Goal: Task Accomplishment & Management: Manage account settings

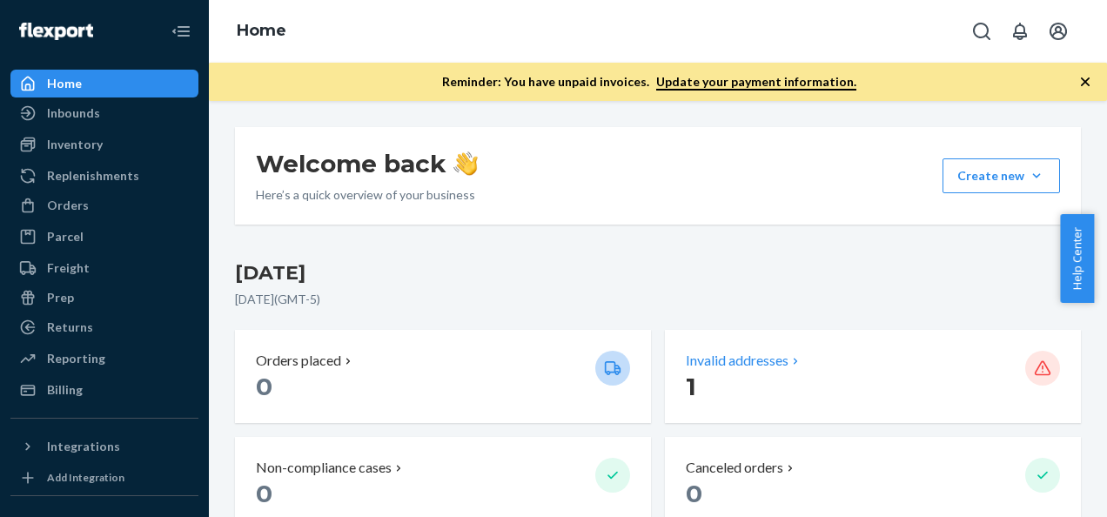
click at [716, 351] on p "Invalid addresses" at bounding box center [737, 361] width 103 height 20
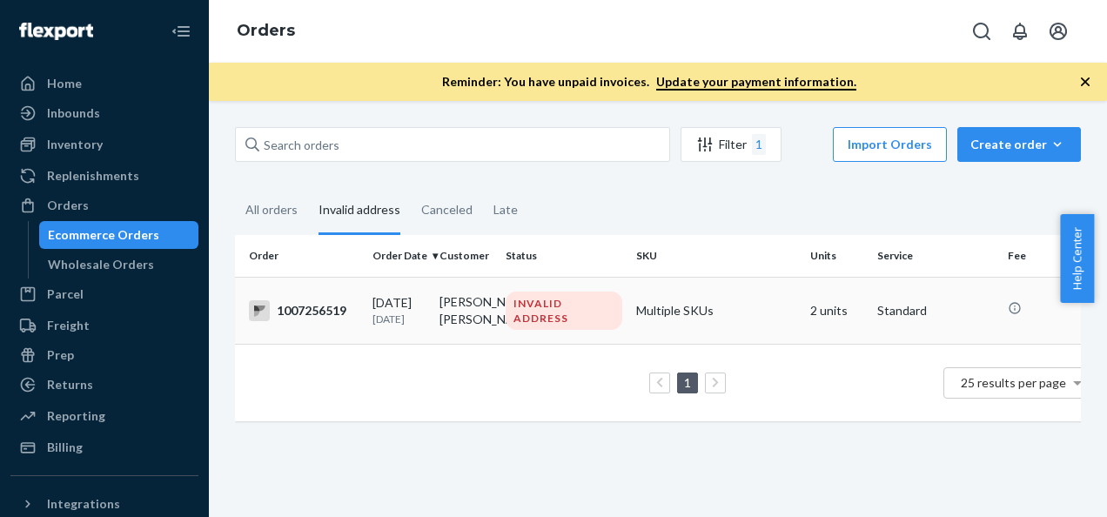
click at [543, 322] on div "INVALID ADDRESS" at bounding box center [564, 311] width 117 height 38
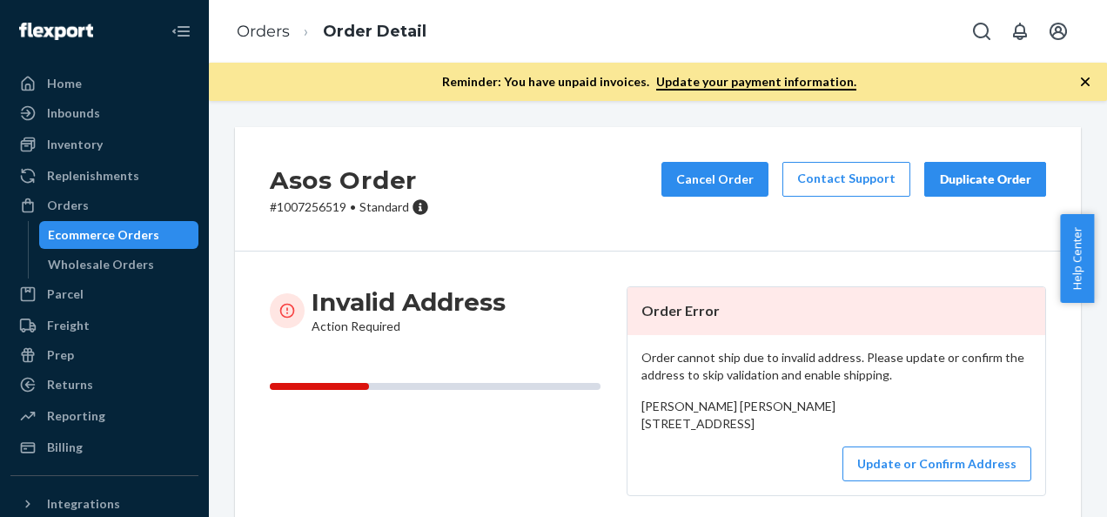
scroll to position [87, 0]
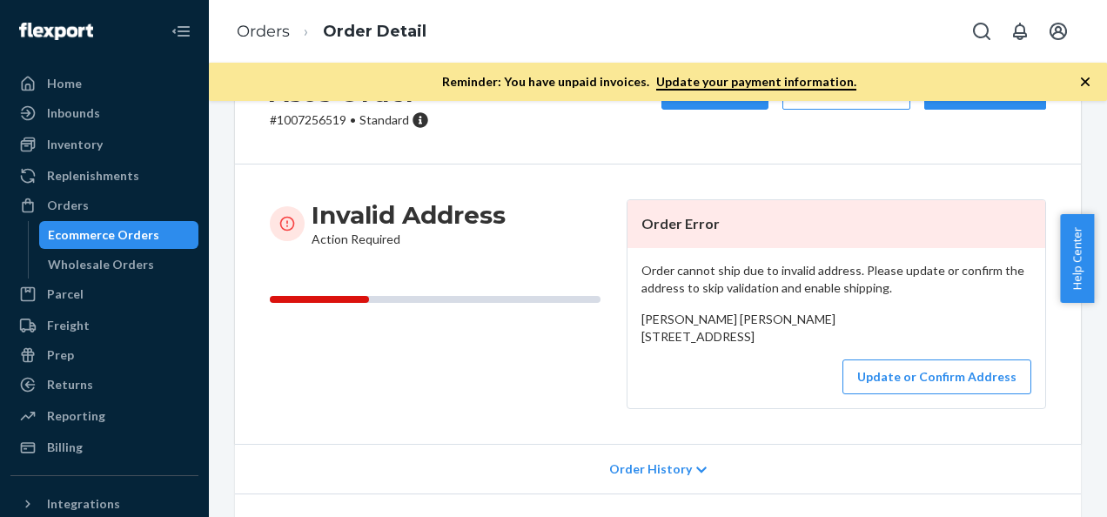
drag, startPoint x: 636, startPoint y: 334, endPoint x: 839, endPoint y: 373, distance: 206.4
click at [839, 346] on div "[PERSON_NAME] [PERSON_NAME] [STREET_ADDRESS]" at bounding box center [837, 328] width 390 height 35
drag, startPoint x: 839, startPoint y: 373, endPoint x: 730, endPoint y: 352, distance: 111.7
copy span "[STREET_ADDRESS]"
click at [938, 394] on button "Update or Confirm Address" at bounding box center [937, 377] width 189 height 35
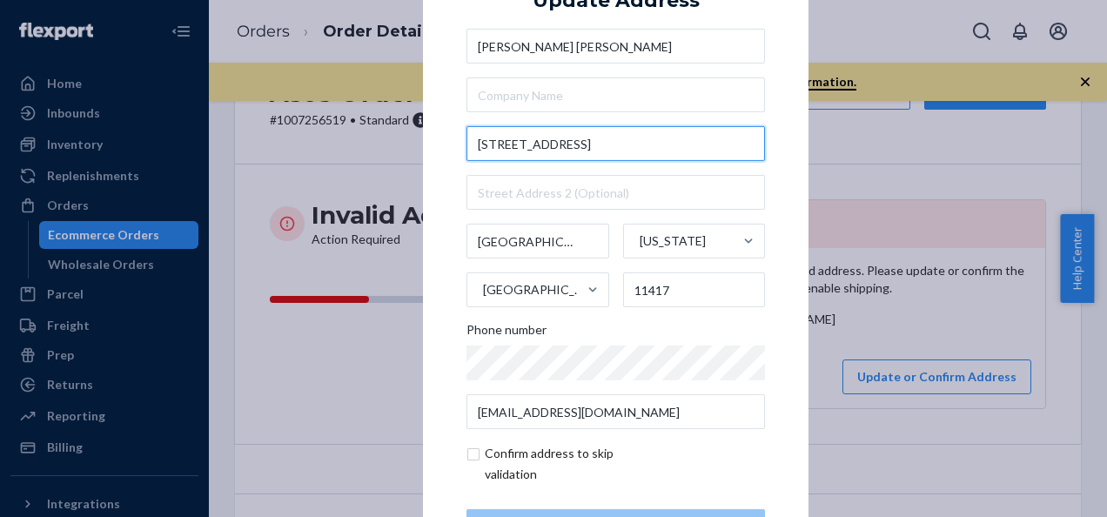
click at [500, 145] on input "[STREET_ADDRESS]" at bounding box center [616, 143] width 299 height 35
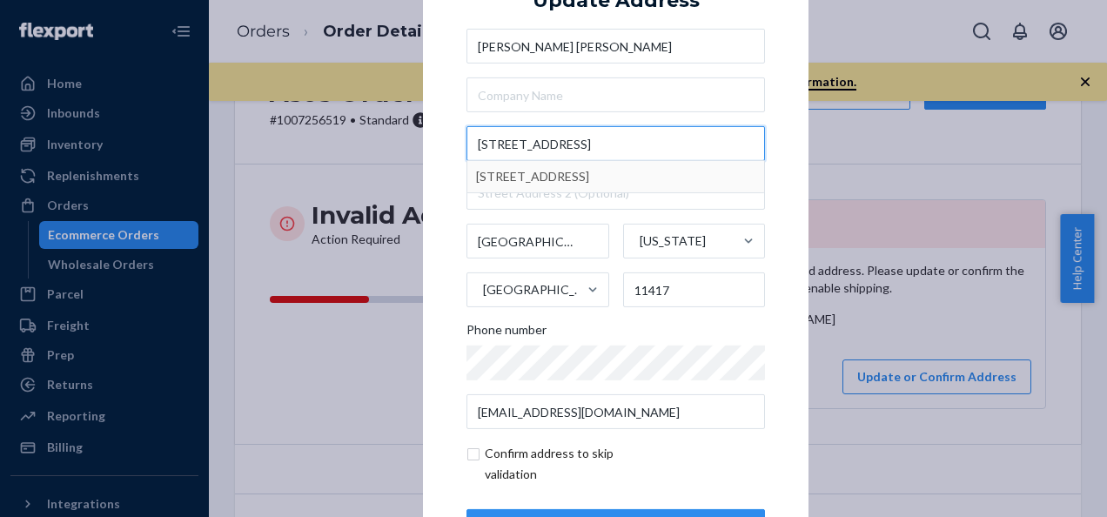
type input "[STREET_ADDRESS]"
click at [782, 150] on div "× Update Address [PERSON_NAME] [PERSON_NAME] [STREET_ADDRESS][GEOGRAPHIC_DATA][…" at bounding box center [616, 258] width 386 height 658
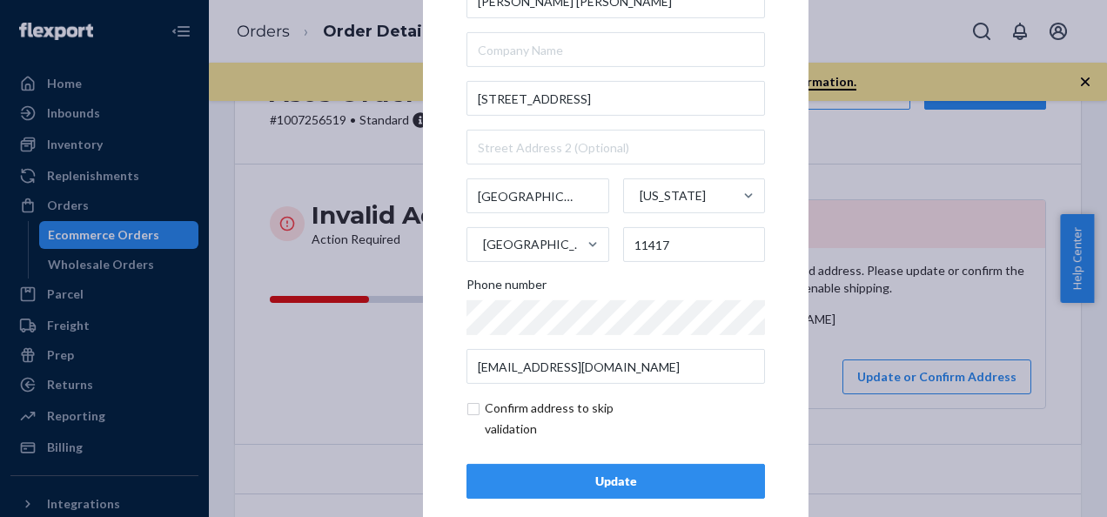
scroll to position [71, 0]
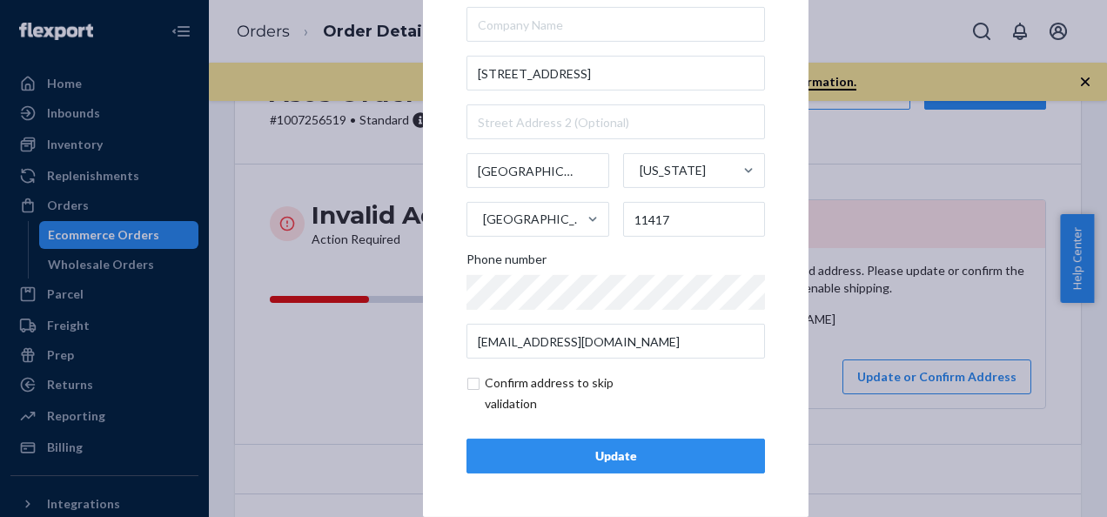
click at [555, 460] on div "Update" at bounding box center [615, 455] width 269 height 17
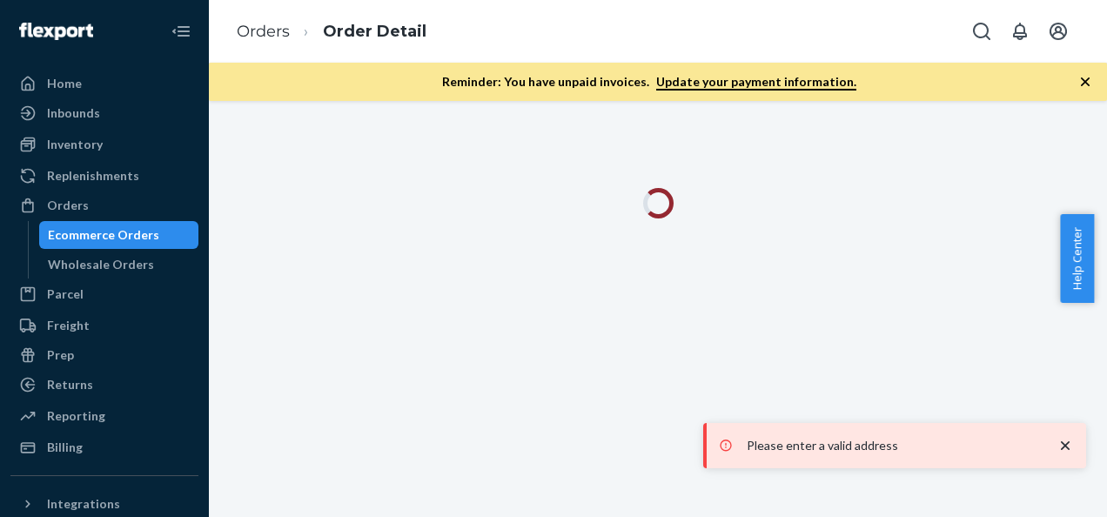
scroll to position [0, 0]
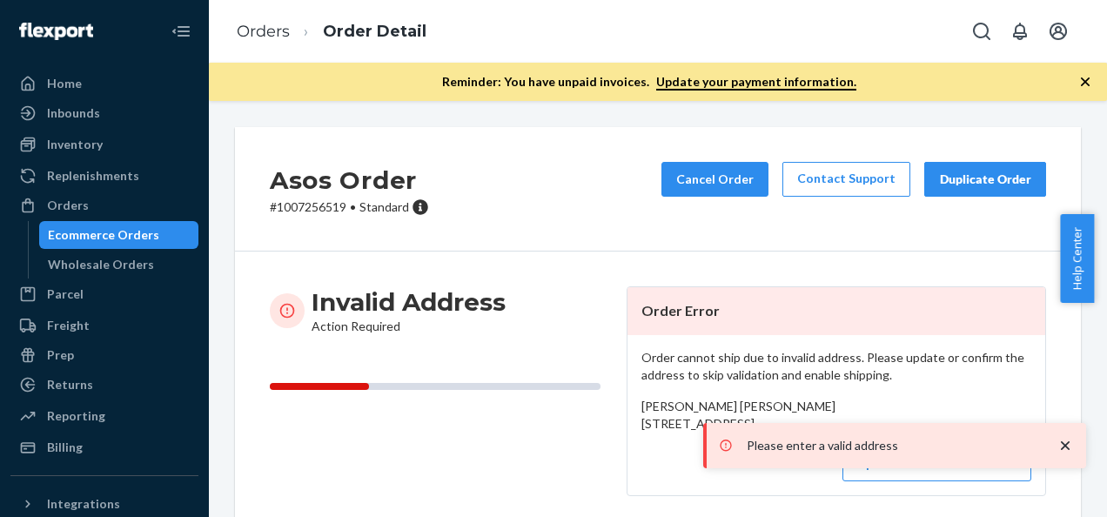
click at [1066, 445] on icon "close toast" at bounding box center [1065, 445] width 9 height 9
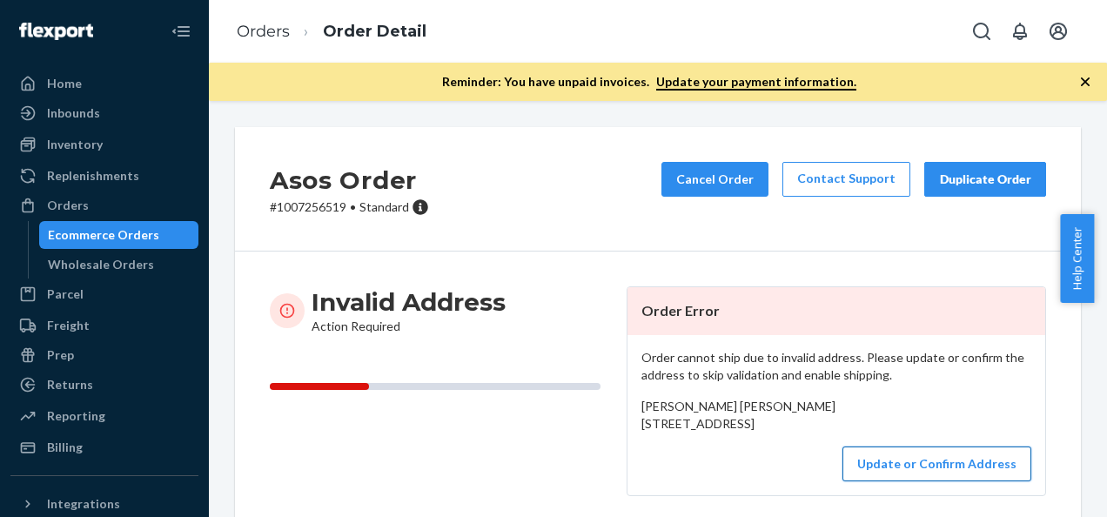
click at [914, 481] on button "Update or Confirm Address" at bounding box center [937, 464] width 189 height 35
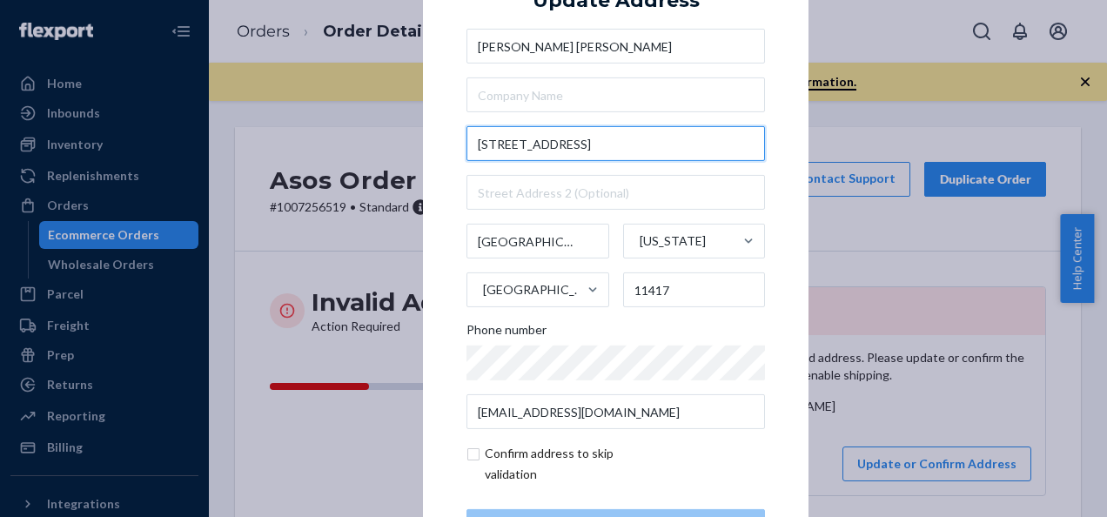
drag, startPoint x: 496, startPoint y: 144, endPoint x: 642, endPoint y: 164, distance: 146.8
click at [517, 153] on input "[STREET_ADDRESS]" at bounding box center [616, 143] width 299 height 35
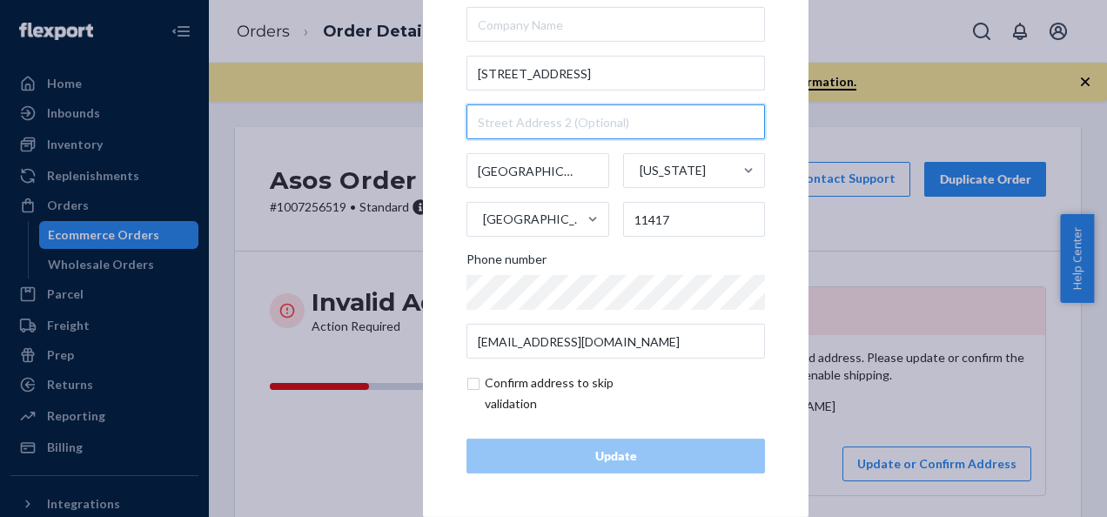
click at [541, 106] on input "text" at bounding box center [616, 121] width 299 height 35
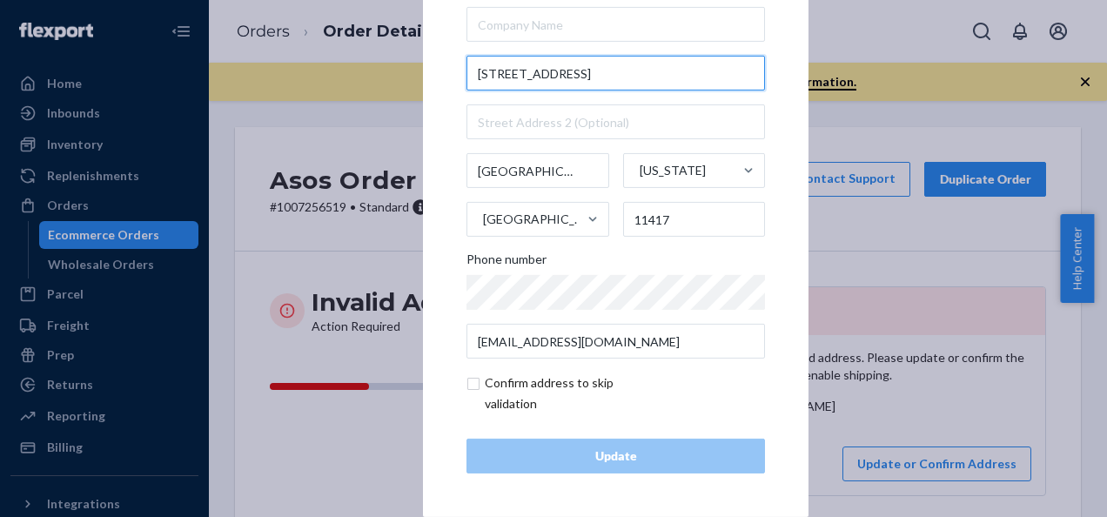
click at [497, 74] on input "[STREET_ADDRESS]" at bounding box center [616, 73] width 299 height 35
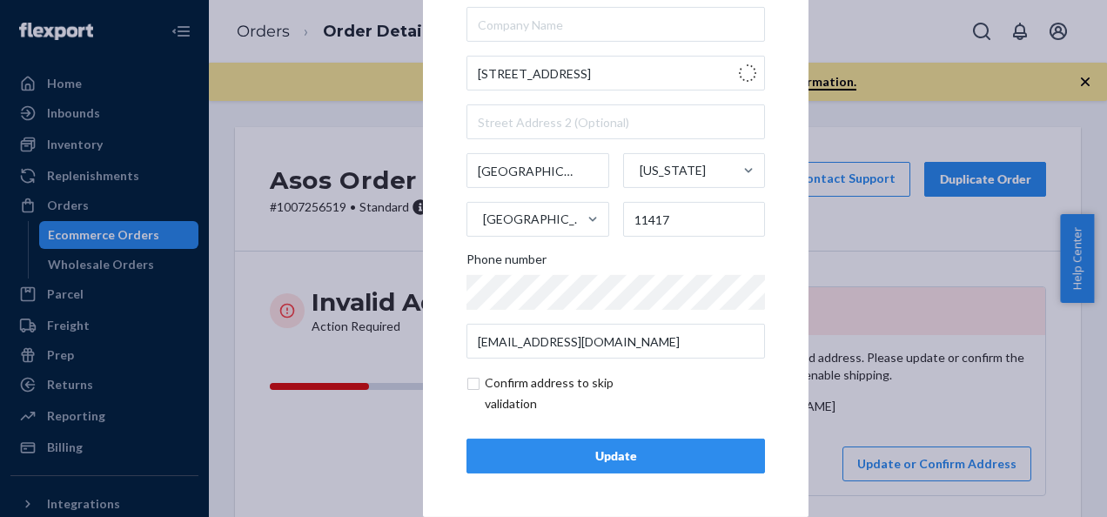
type input "[STREET_ADDRESS]"
type input "Queens - [US_STATE]"
click at [363, 426] on div "× Update Address [PERSON_NAME] [PERSON_NAME] [STREET_ADDRESS][US_STATE][US_STAT…" at bounding box center [553, 258] width 1107 height 517
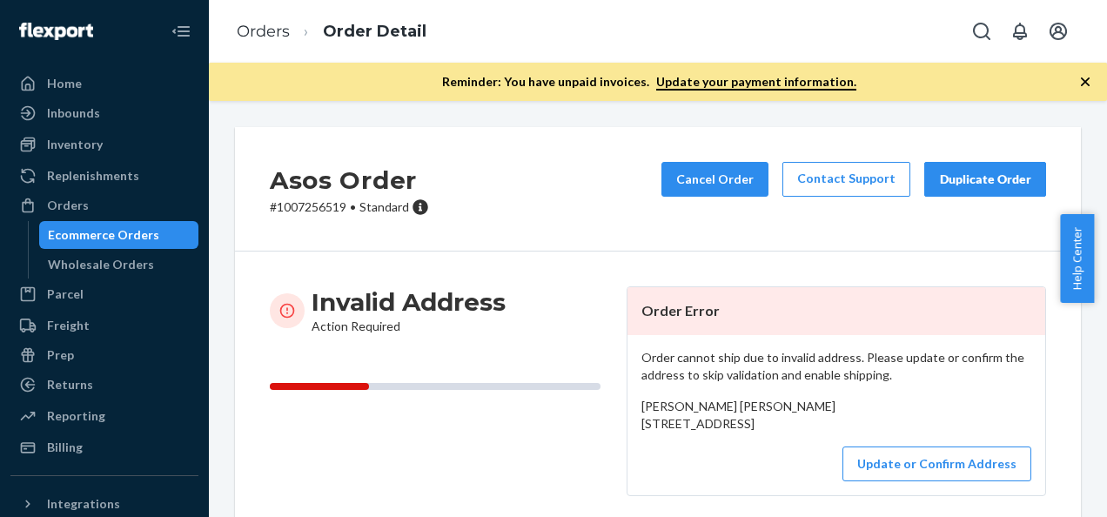
scroll to position [87, 0]
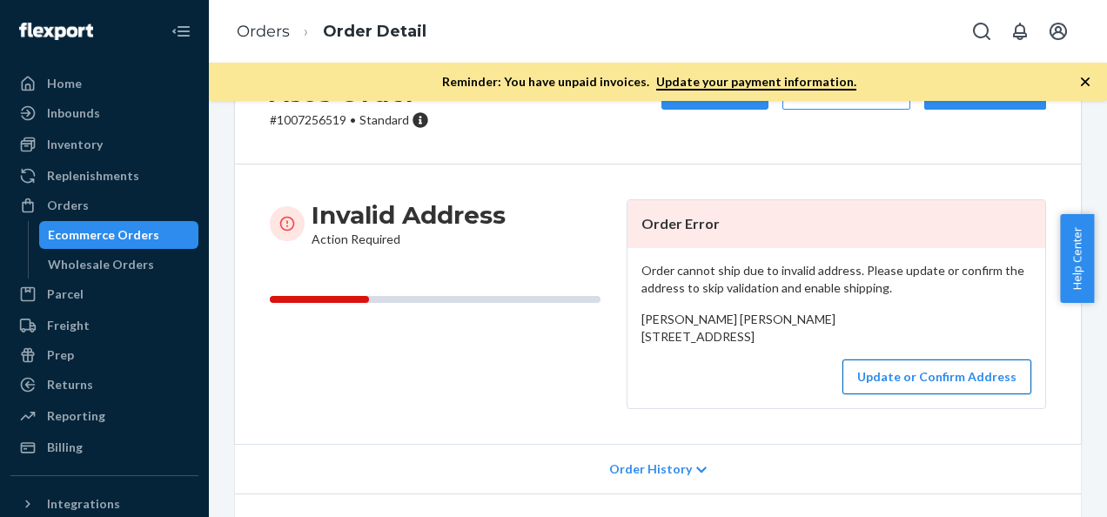
click at [898, 394] on button "Update or Confirm Address" at bounding box center [937, 377] width 189 height 35
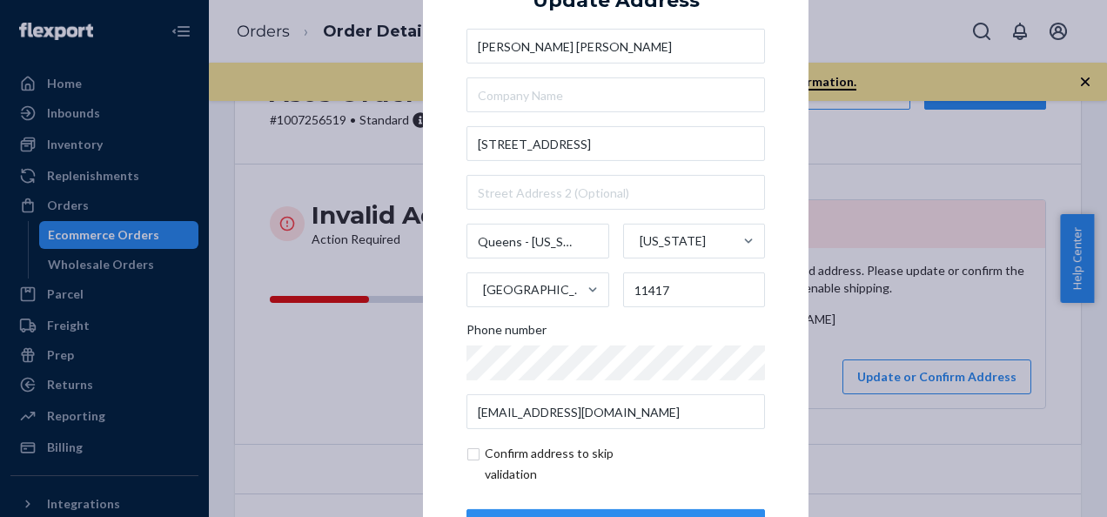
click at [342, 388] on div "× Update Address [PERSON_NAME] [PERSON_NAME] [STREET_ADDRESS][US_STATE][US_STAT…" at bounding box center [553, 258] width 1107 height 517
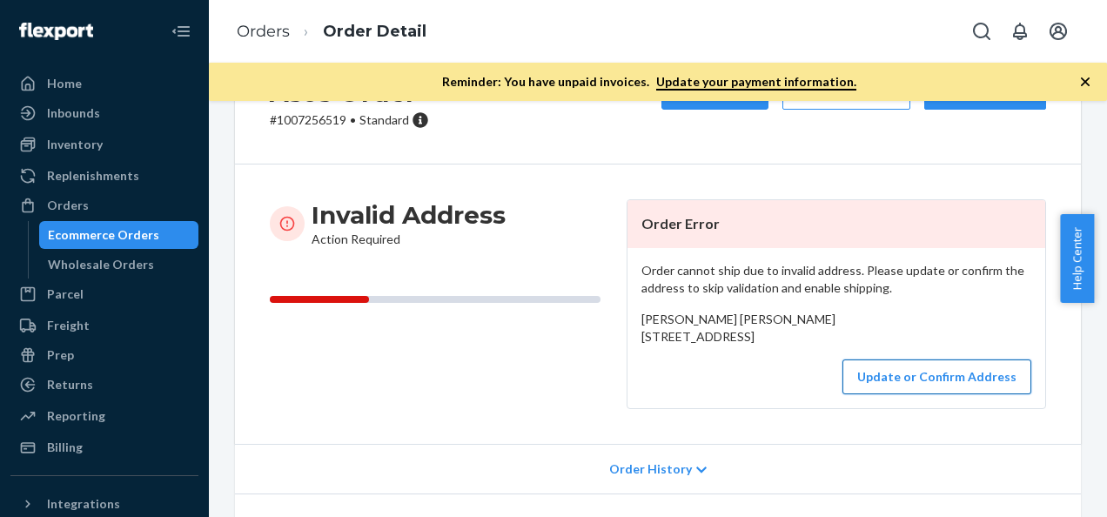
click at [894, 394] on button "Update or Confirm Address" at bounding box center [937, 377] width 189 height 35
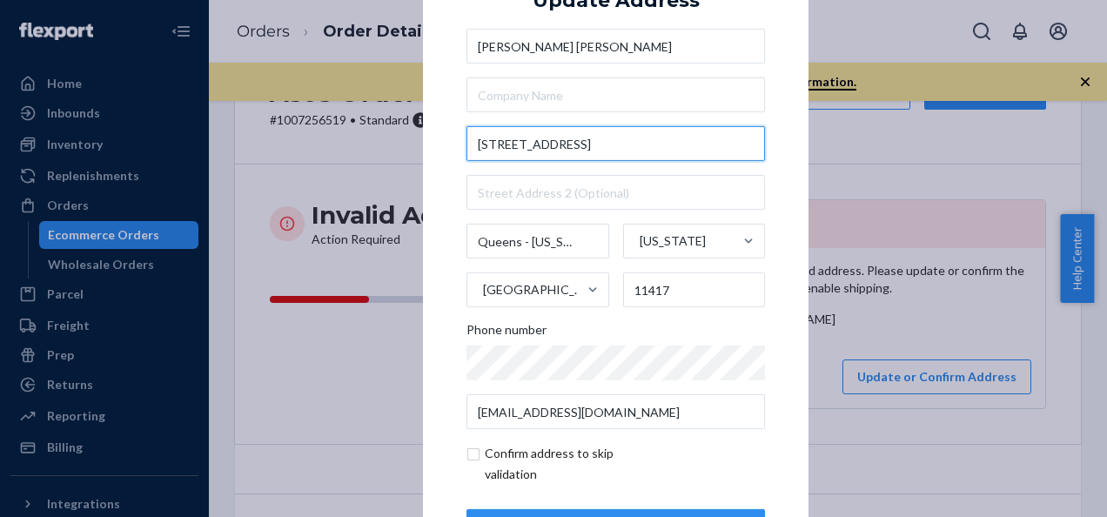
click at [497, 145] on input "[STREET_ADDRESS]" at bounding box center [616, 143] width 299 height 35
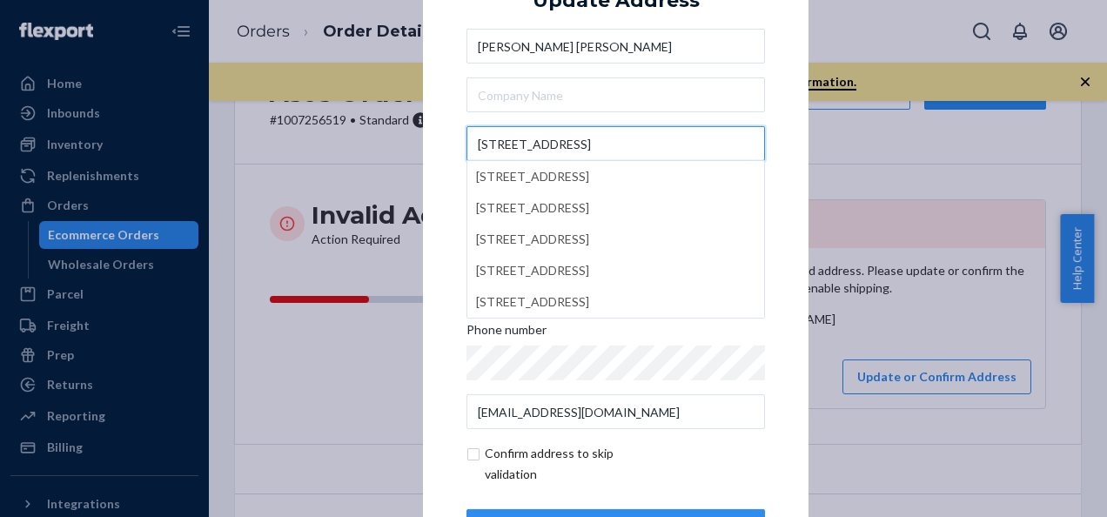
click at [606, 138] on input "[STREET_ADDRESS]" at bounding box center [616, 143] width 299 height 35
type input "[STREET_ADDRESS]"
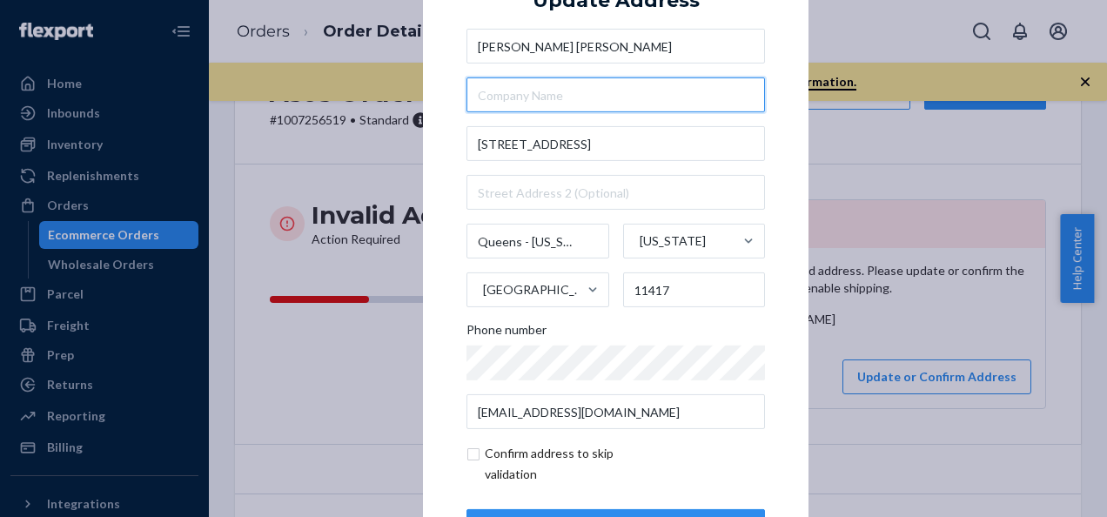
click at [583, 98] on input "text" at bounding box center [616, 94] width 299 height 35
click at [456, 136] on div "× Update Address [PERSON_NAME] [PERSON_NAME] [STREET_ADDRESS][US_STATE][US_STAT…" at bounding box center [616, 258] width 386 height 658
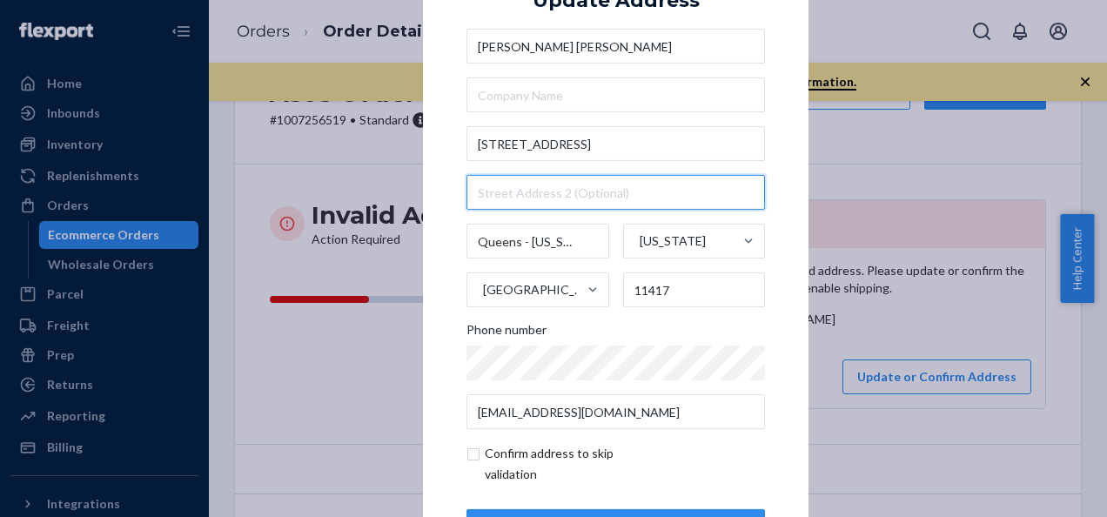
click at [505, 193] on input "text" at bounding box center [616, 192] width 299 height 35
click at [441, 313] on div "× Update Address [PERSON_NAME] [PERSON_NAME] [STREET_ADDRESS][US_STATE][US_STAT…" at bounding box center [616, 258] width 386 height 658
click at [514, 179] on input "text" at bounding box center [616, 192] width 299 height 35
type input "[GEOGRAPHIC_DATA]"
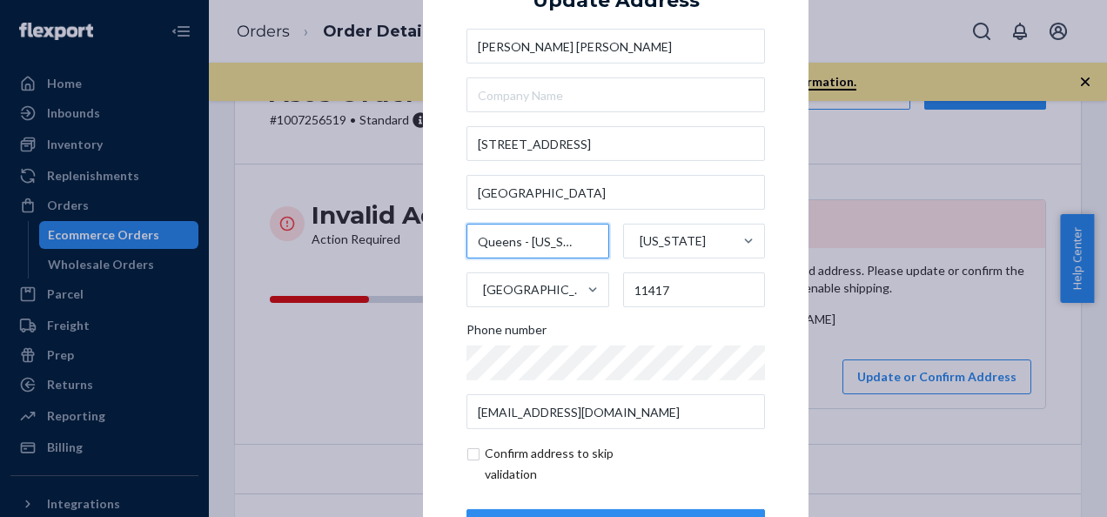
click at [560, 246] on input "Queens - [US_STATE]" at bounding box center [538, 241] width 143 height 35
click at [440, 340] on div "× Update Address [PERSON_NAME] [PERSON_NAME] [STREET_ADDRESS][US_STATE][US_STAT…" at bounding box center [616, 258] width 386 height 658
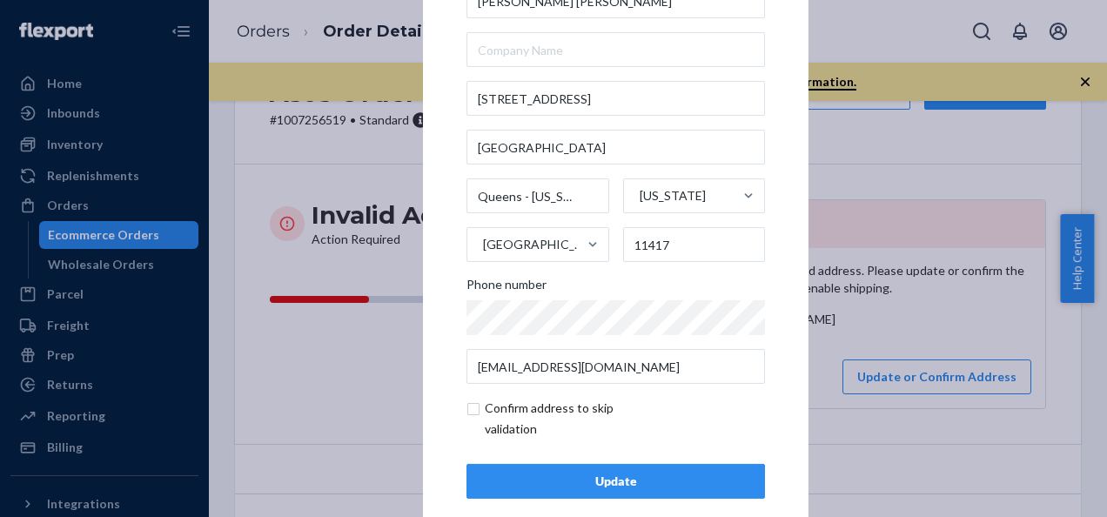
scroll to position [71, 0]
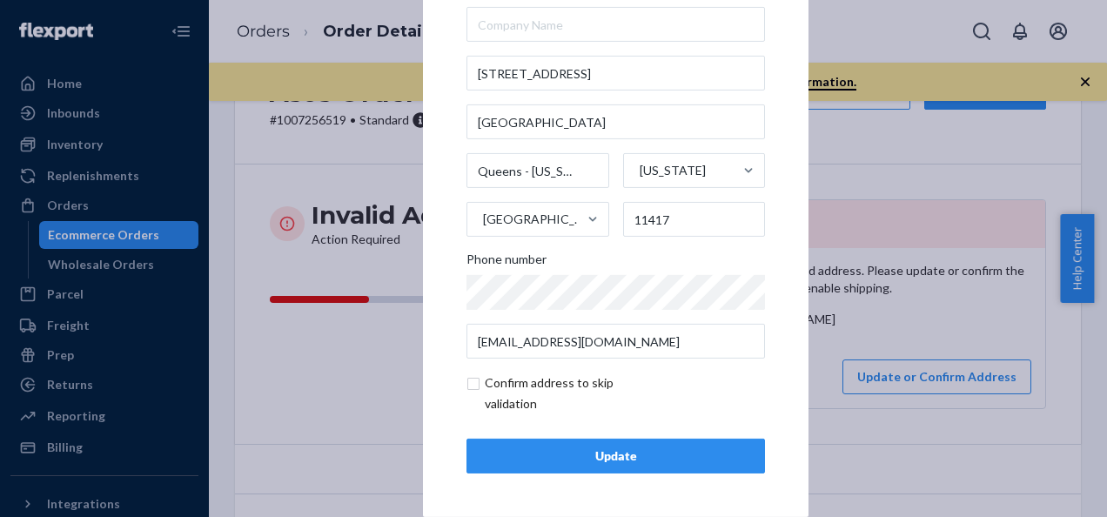
click at [607, 460] on div "Update" at bounding box center [615, 455] width 269 height 17
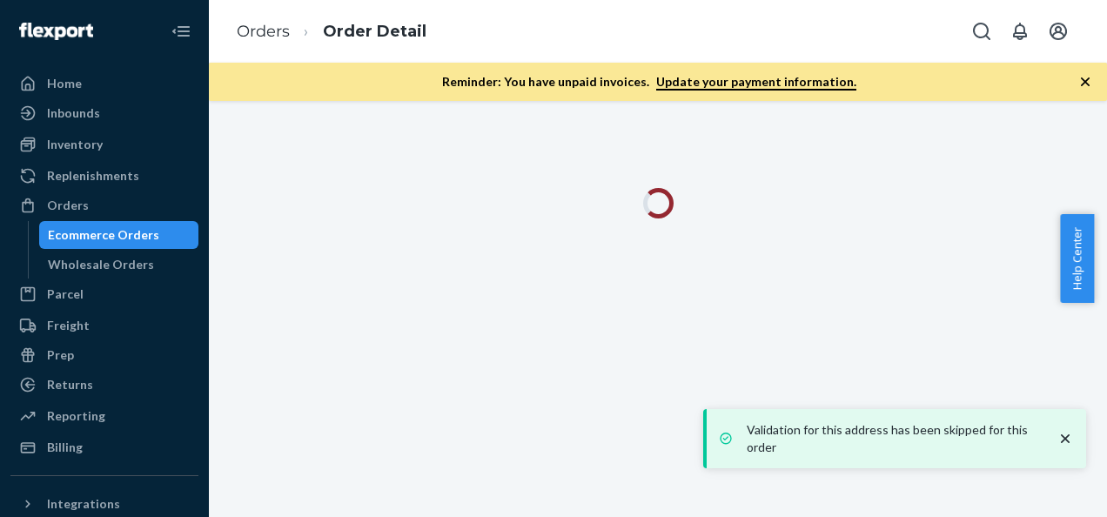
scroll to position [0, 0]
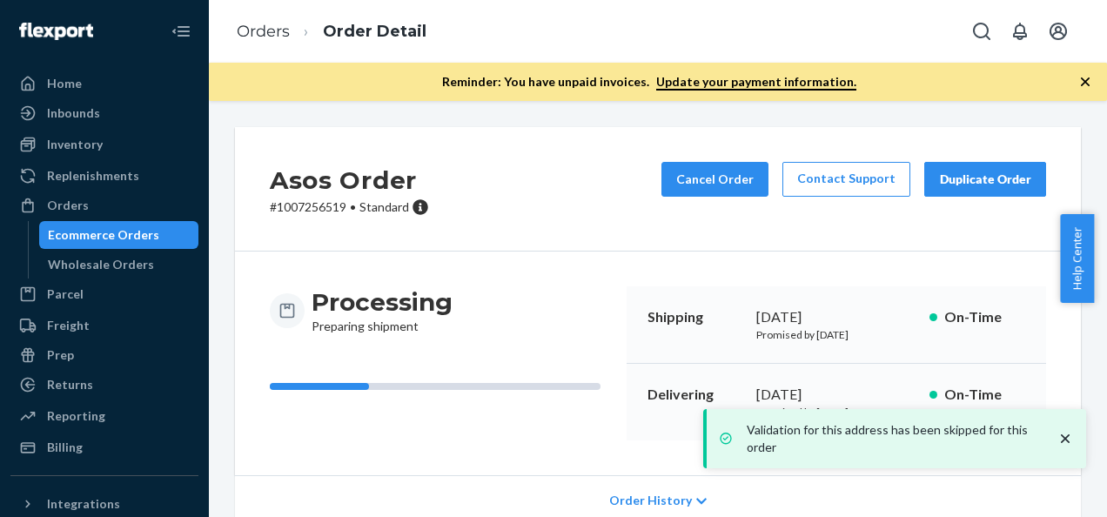
click at [1066, 434] on icon "close toast" at bounding box center [1065, 438] width 17 height 17
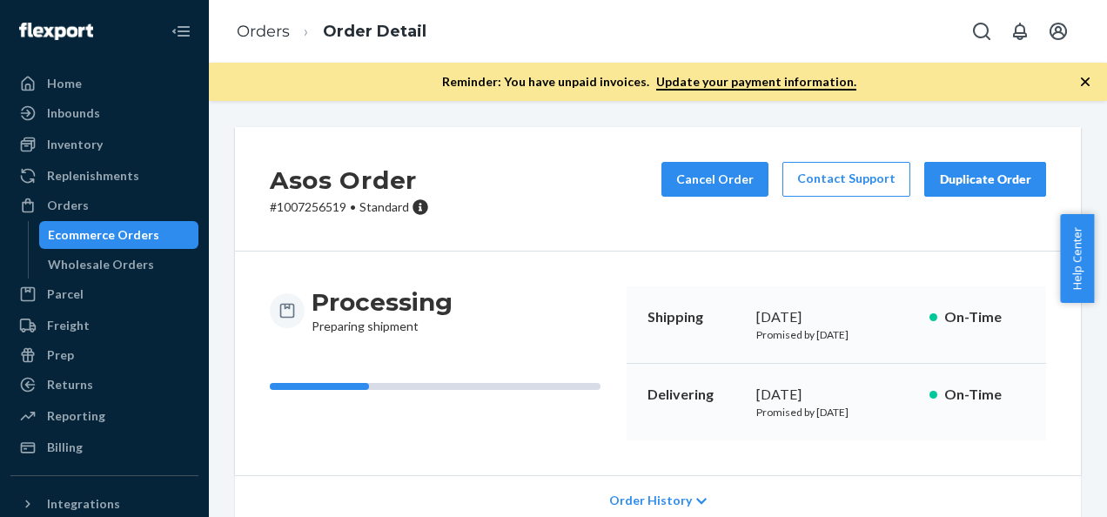
click at [101, 232] on div "Ecommerce Orders" at bounding box center [103, 234] width 111 height 17
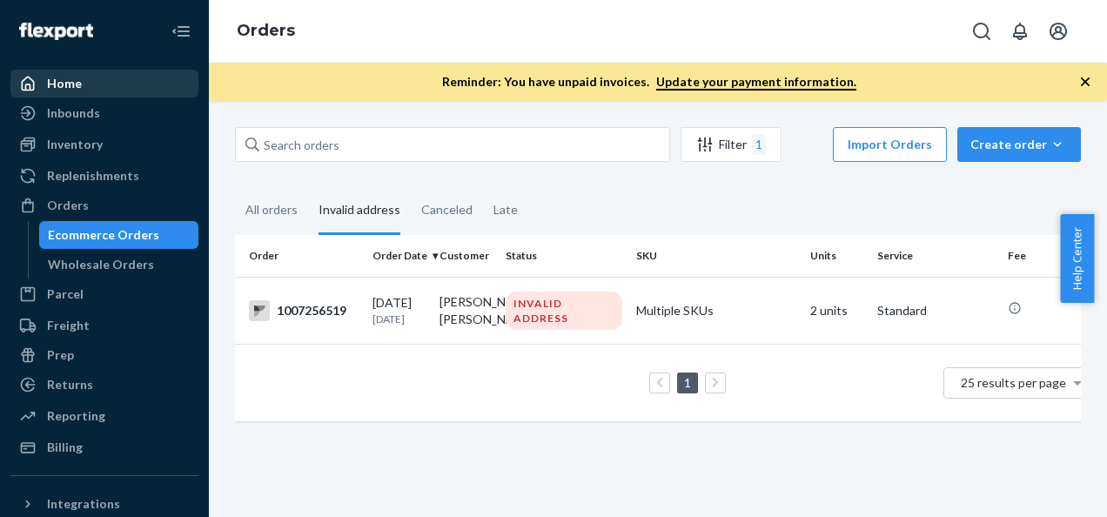
click at [57, 88] on div "Home" at bounding box center [64, 83] width 35 height 17
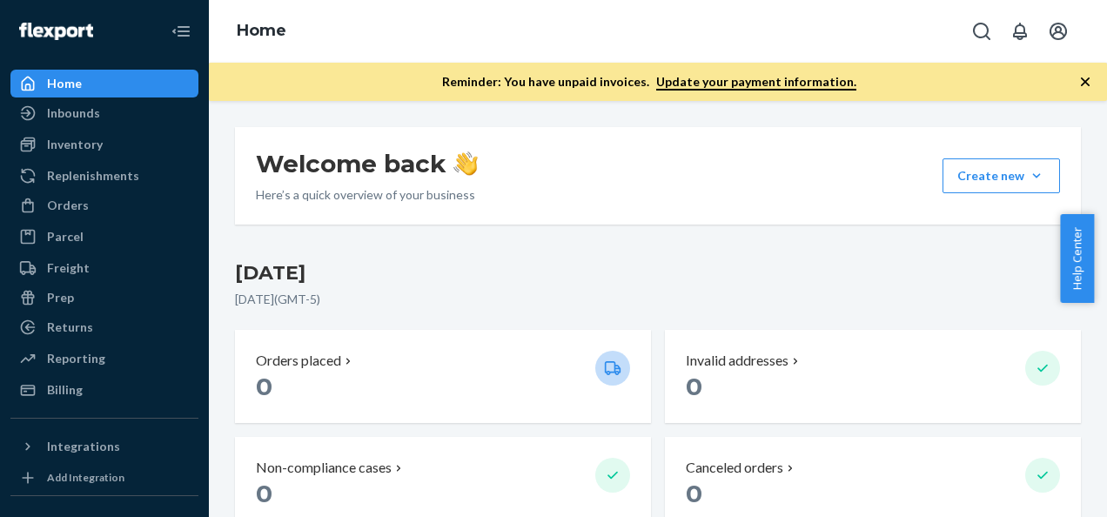
click at [1078, 80] on icon "button" at bounding box center [1085, 81] width 17 height 17
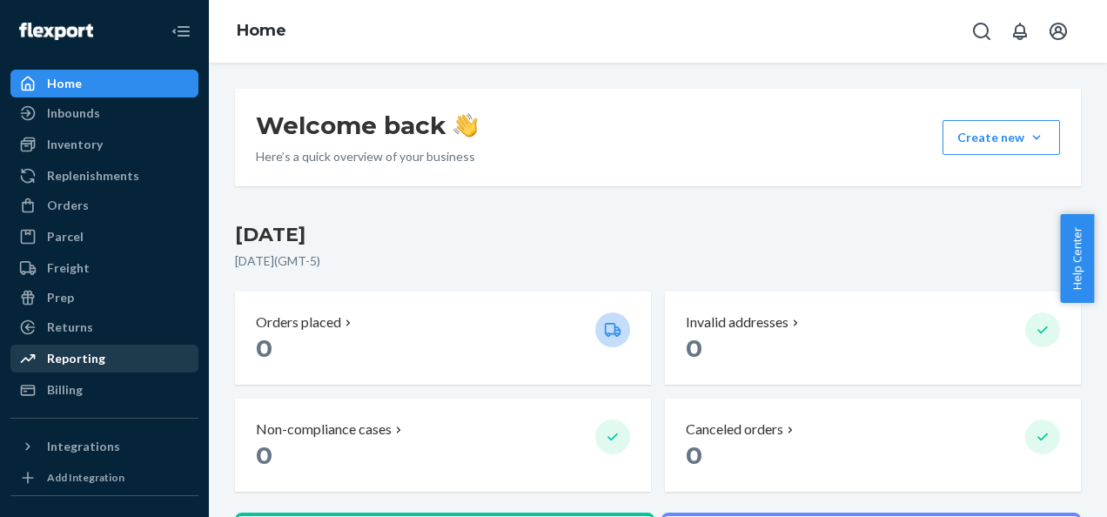
click at [80, 366] on div "Reporting" at bounding box center [76, 358] width 58 height 17
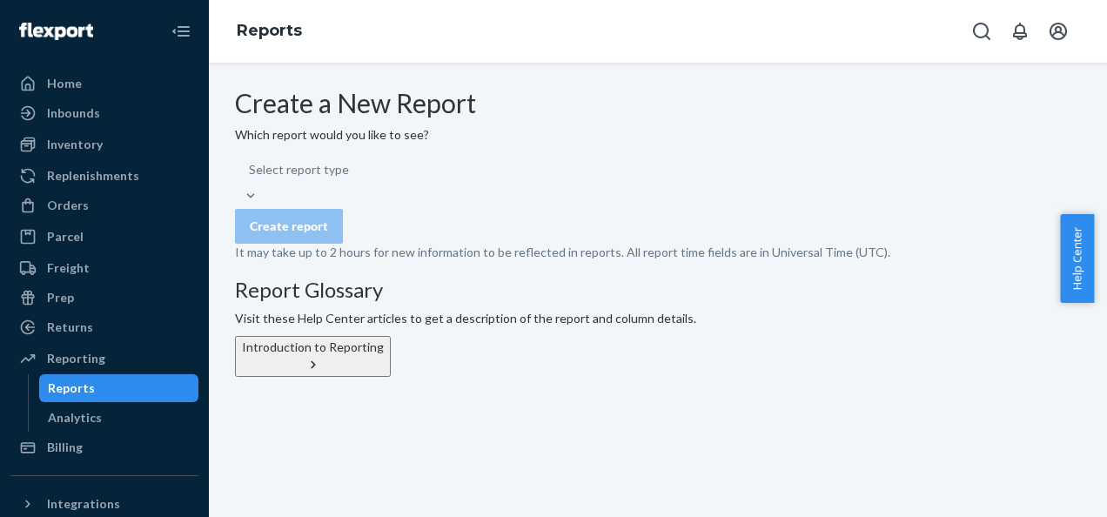
click at [529, 205] on div "Select report type" at bounding box center [658, 178] width 846 height 52
click at [523, 205] on div "Select report type" at bounding box center [658, 178] width 846 height 52
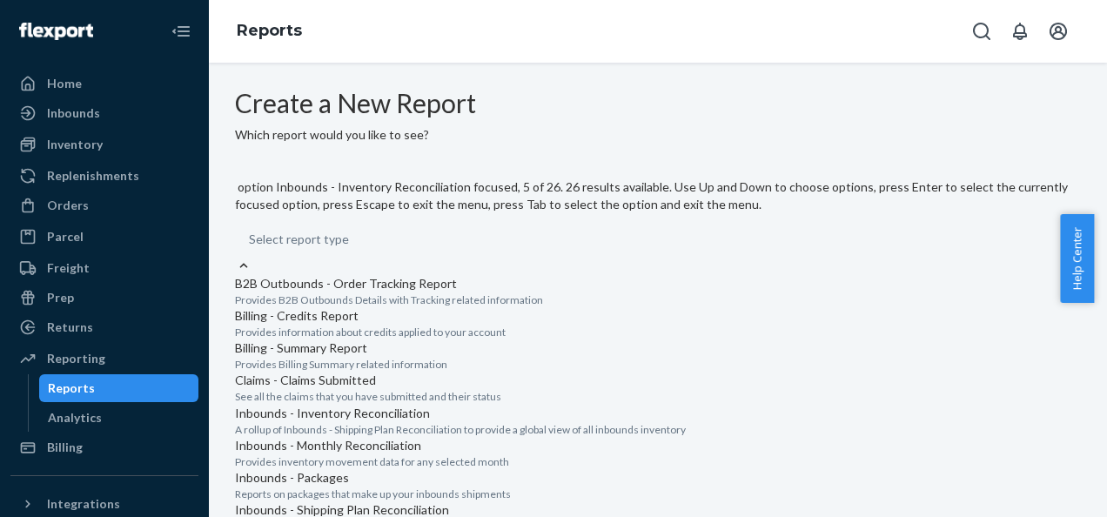
scroll to position [522, 0]
click at [351, 248] on input "option Orders - All Orders focused, 14 of 26. 26 results available. Use Up and …" at bounding box center [350, 239] width 2 height 17
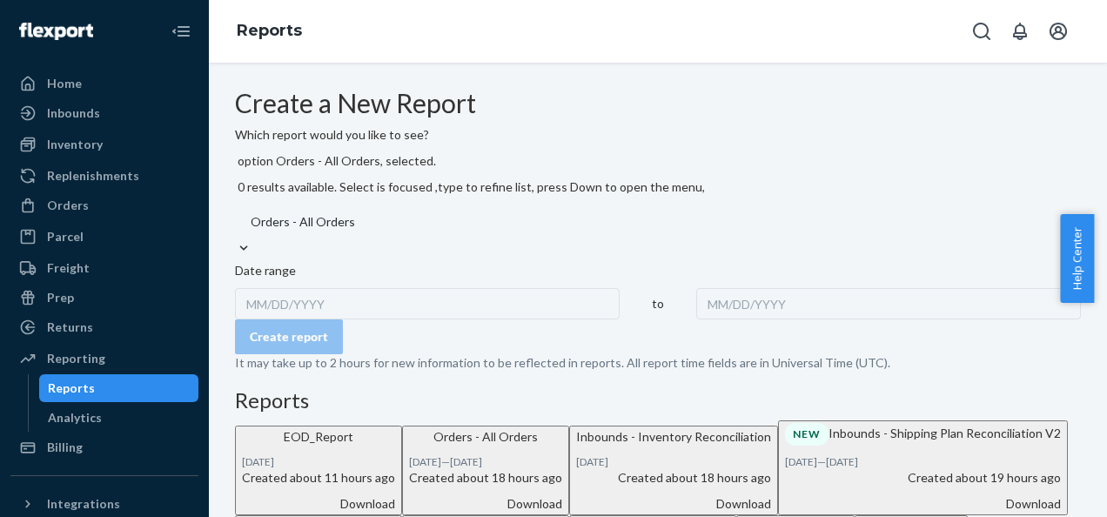
click at [696, 288] on div "MM/DD/YYYY" at bounding box center [888, 303] width 385 height 31
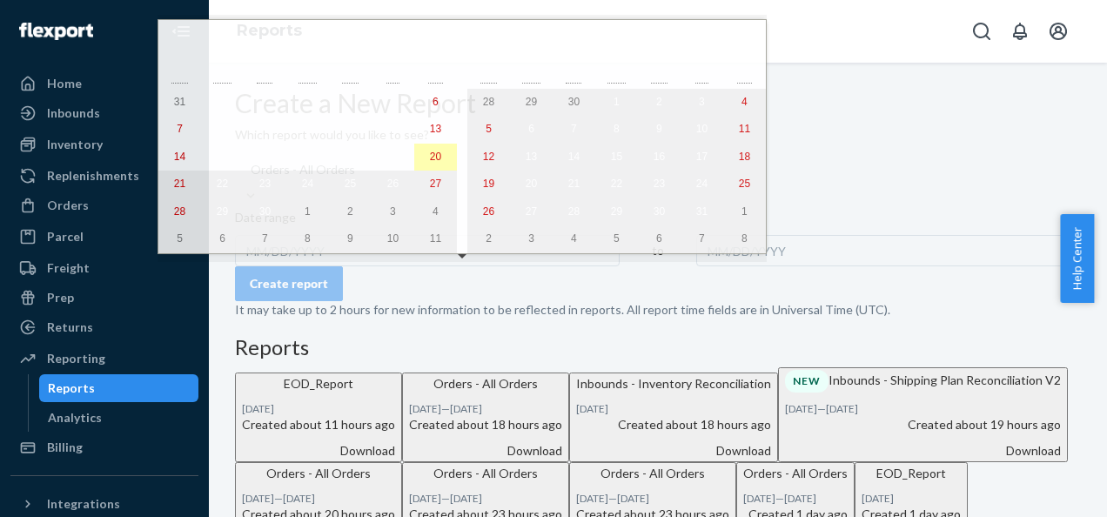
click at [430, 163] on abbr "20" at bounding box center [435, 157] width 11 height 12
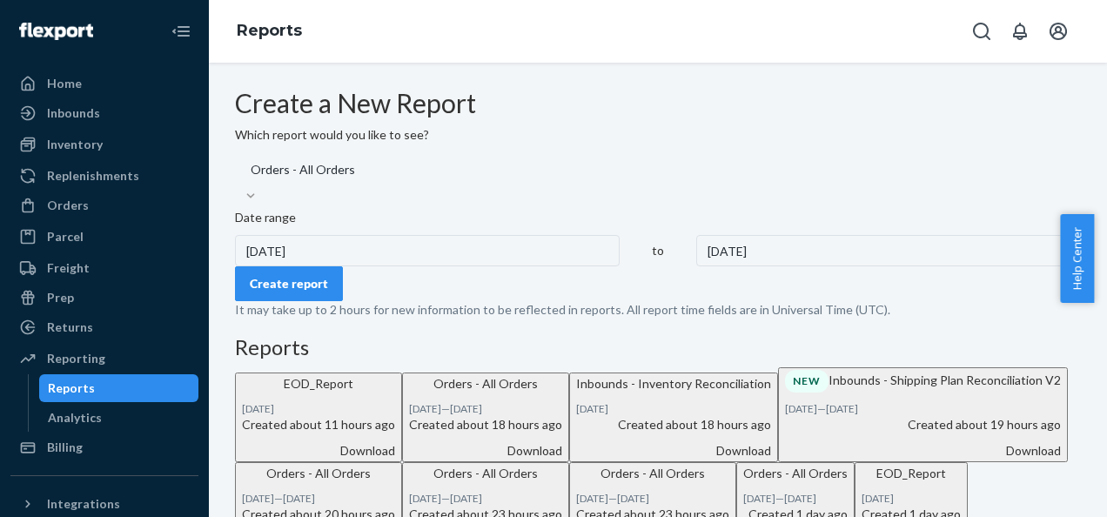
click at [324, 293] on div "Create report" at bounding box center [289, 283] width 78 height 17
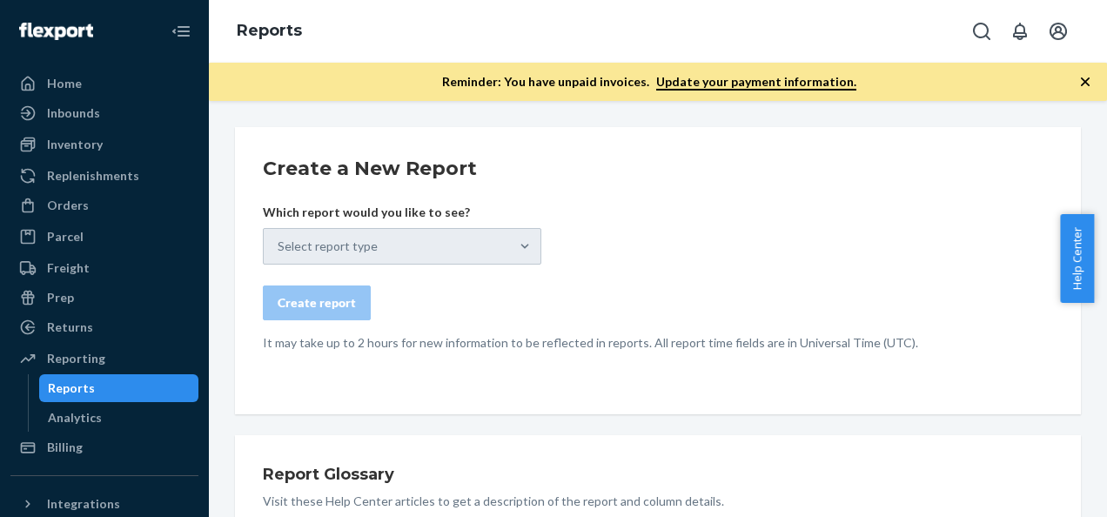
click at [1086, 78] on icon "button" at bounding box center [1085, 81] width 17 height 17
